Goal: Task Accomplishment & Management: Use online tool/utility

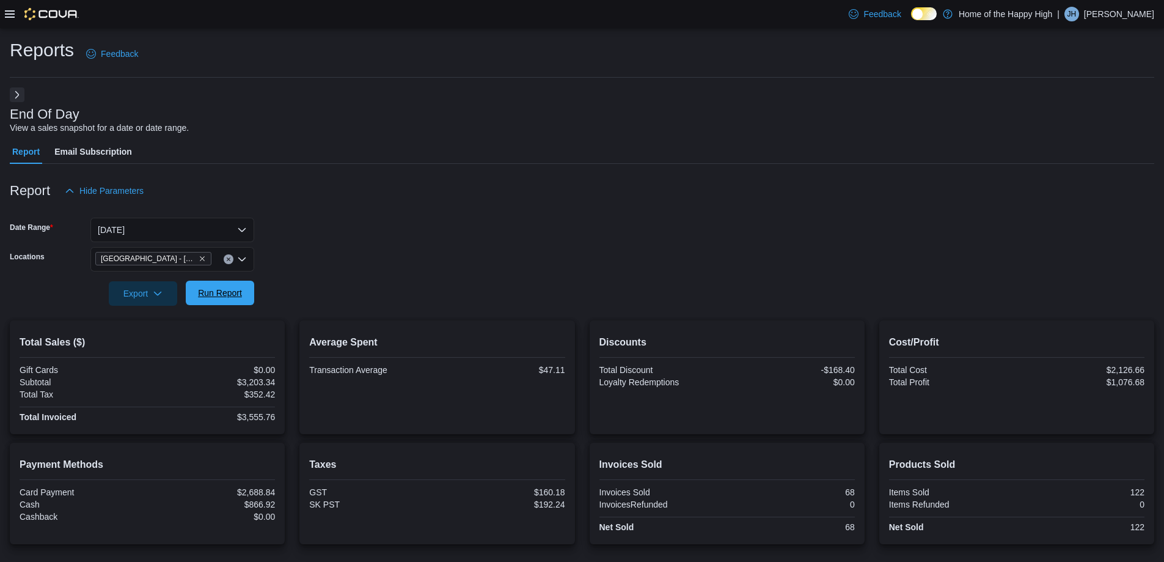
click at [230, 292] on span "Run Report" at bounding box center [220, 293] width 44 height 12
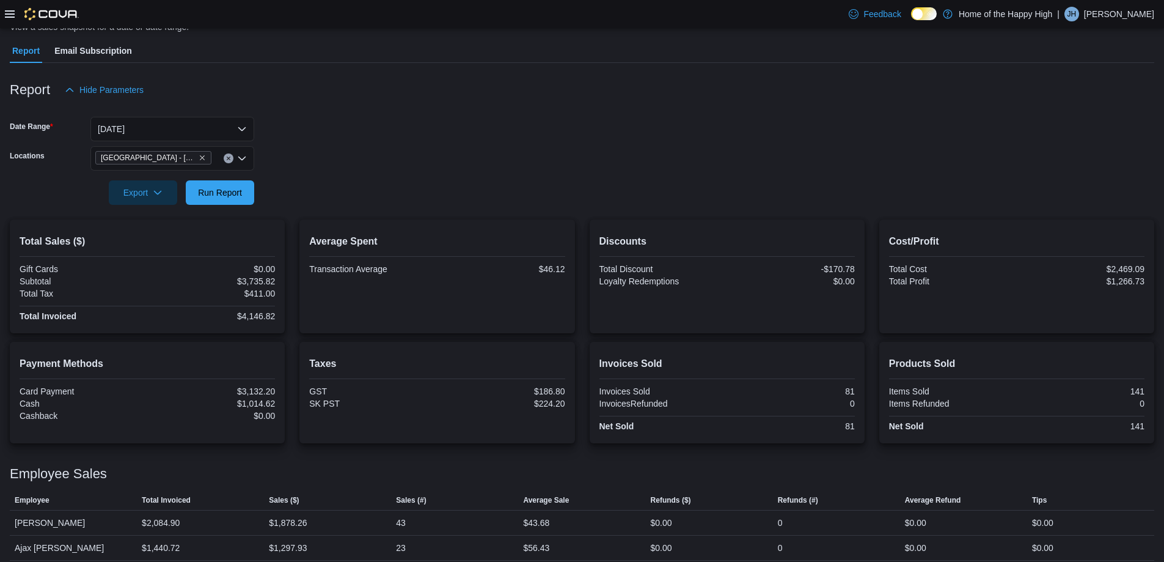
scroll to position [122, 0]
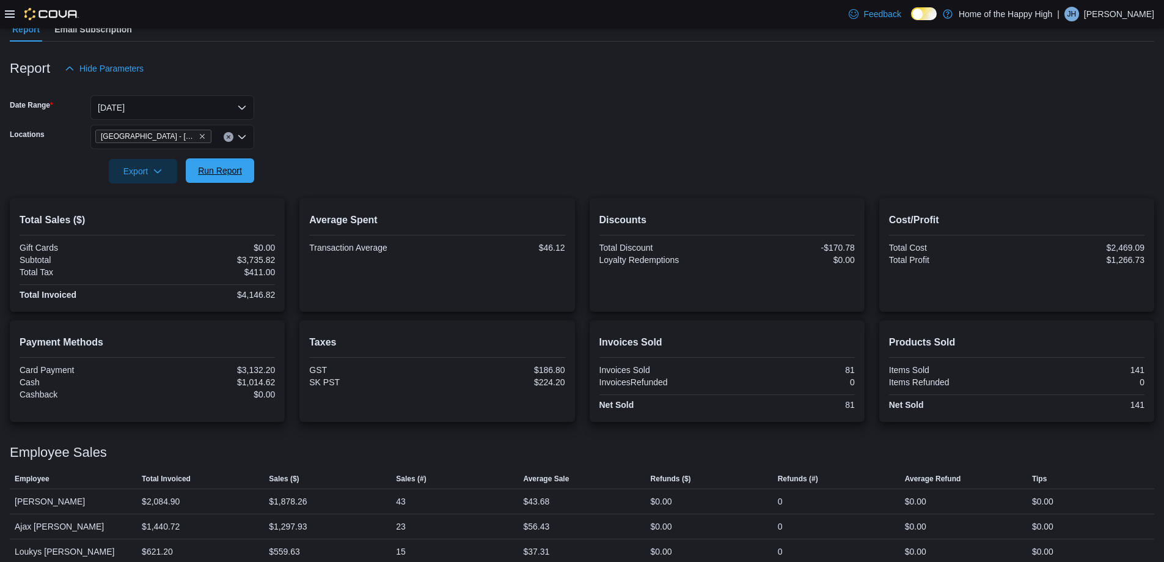
click at [200, 175] on span "Run Report" at bounding box center [220, 170] width 44 height 12
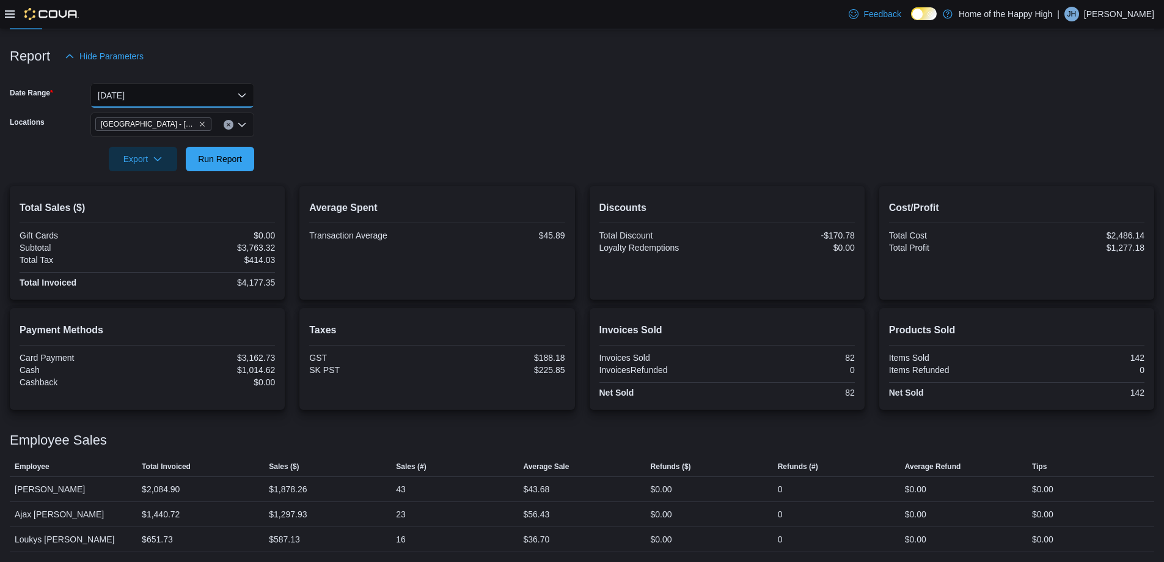
click at [213, 95] on button "[DATE]" at bounding box center [172, 95] width 164 height 24
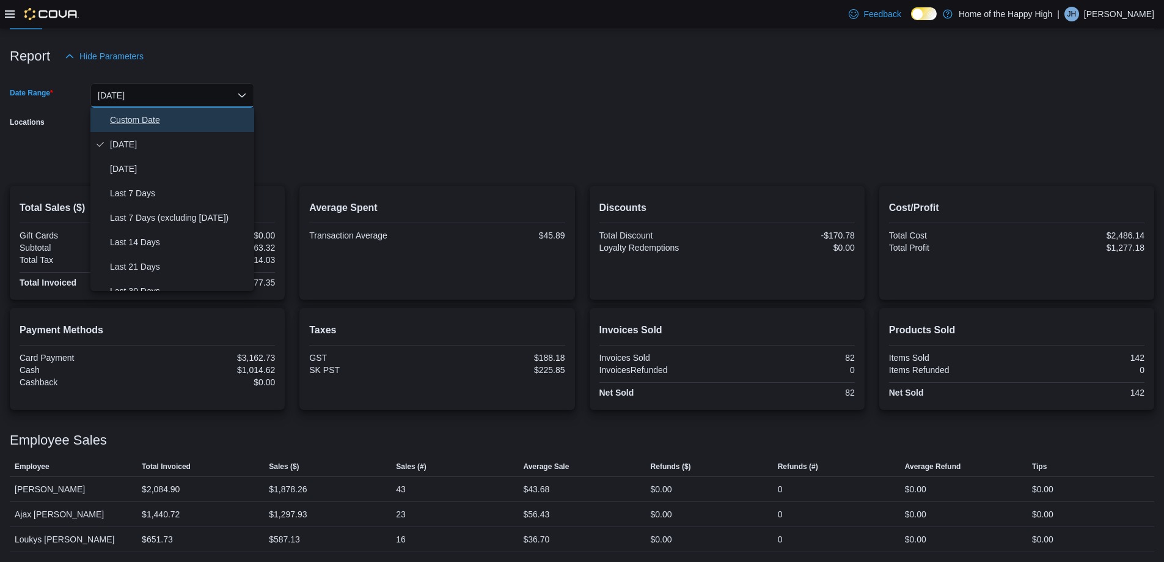
click at [165, 123] on span "Custom Date" at bounding box center [179, 119] width 139 height 15
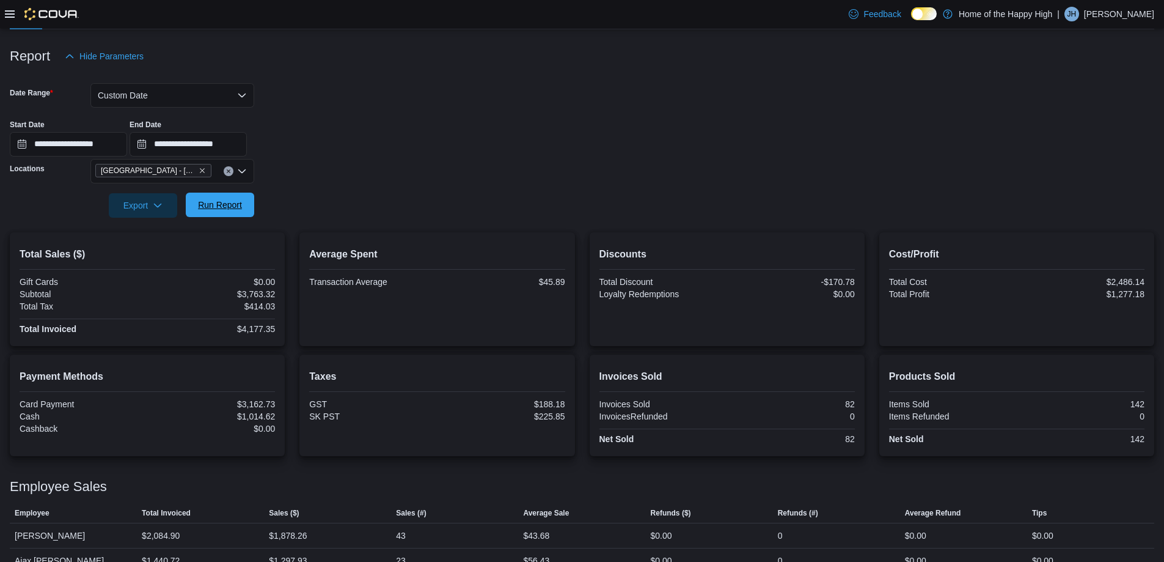
click at [237, 213] on span "Run Report" at bounding box center [220, 205] width 54 height 24
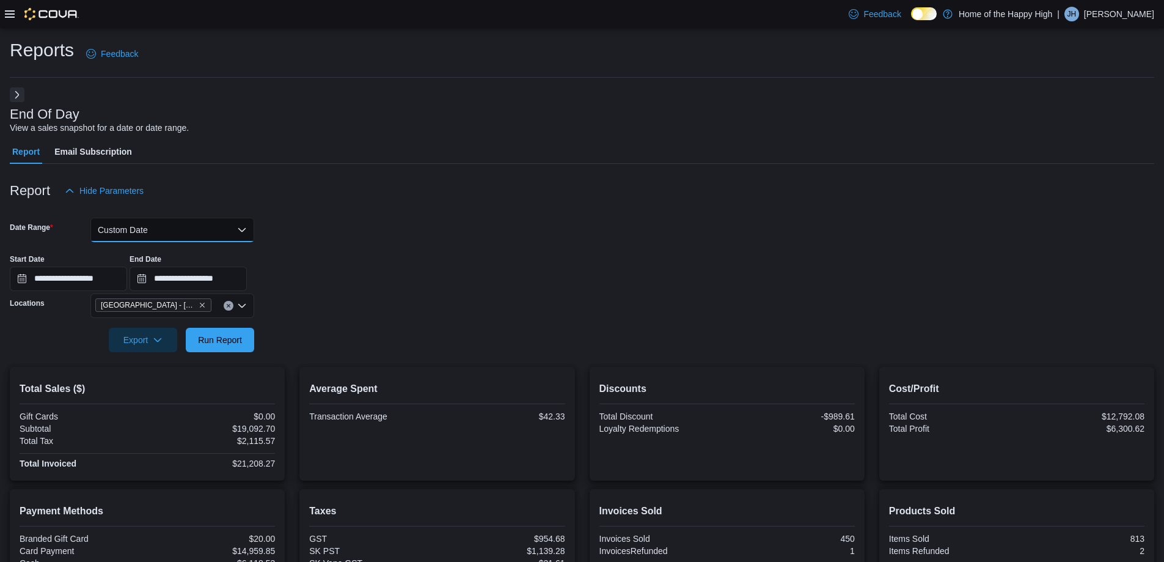
click at [201, 230] on button "Custom Date" at bounding box center [172, 230] width 164 height 24
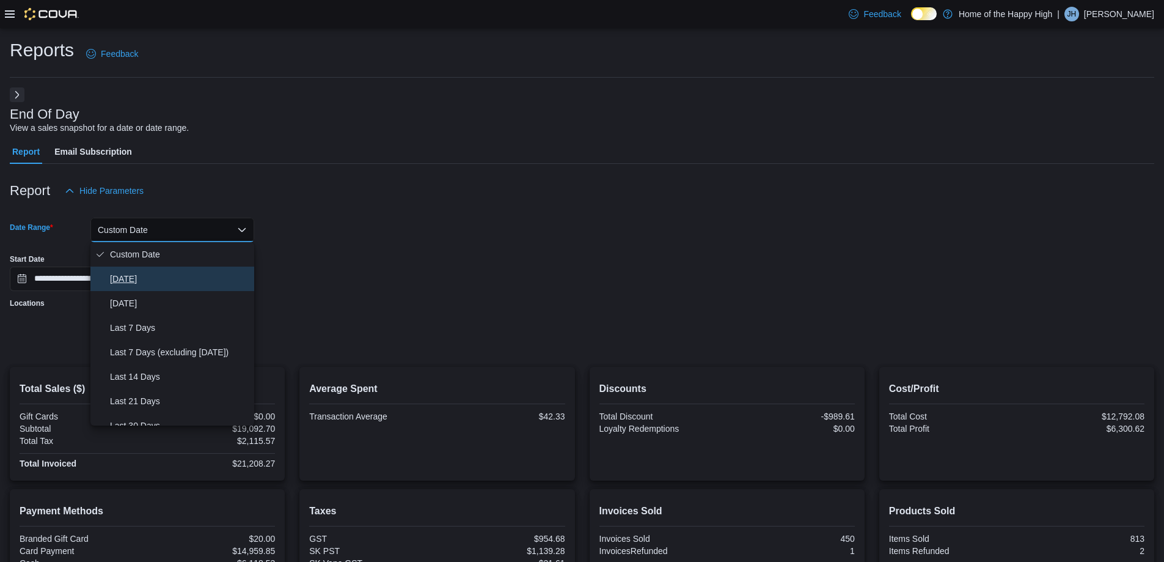
click at [143, 279] on span "[DATE]" at bounding box center [179, 278] width 139 height 15
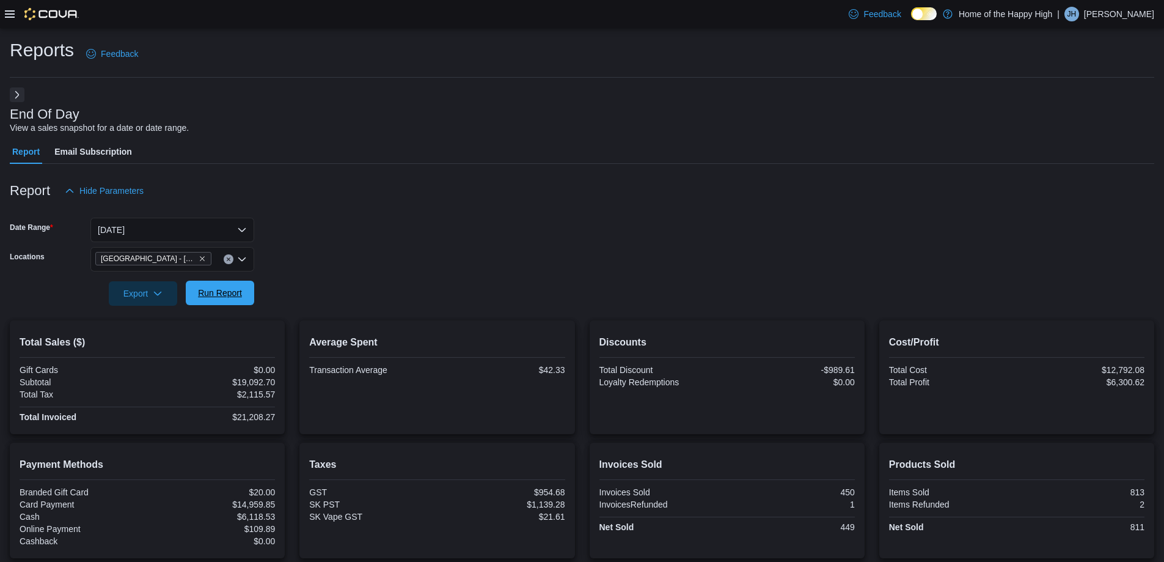
click at [238, 295] on span "Run Report" at bounding box center [220, 293] width 44 height 12
click at [236, 292] on span "Run Report" at bounding box center [220, 293] width 44 height 12
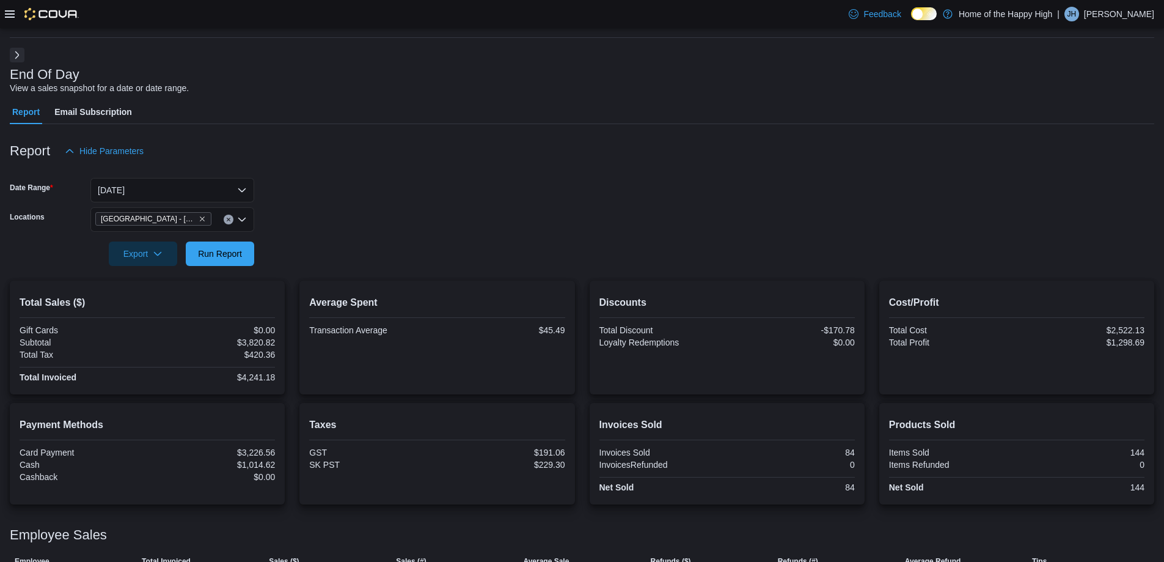
scroll to position [61, 0]
